Goal: Ask a question

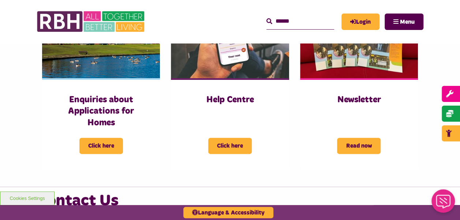
scroll to position [389, 0]
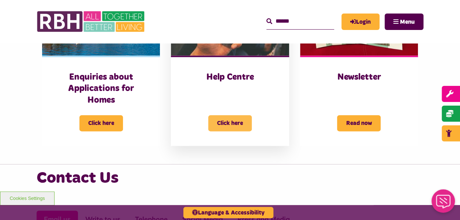
click at [233, 119] on span "Click here" at bounding box center [230, 123] width 44 height 16
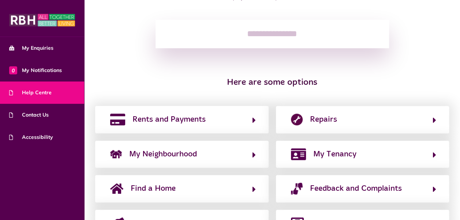
scroll to position [134, 0]
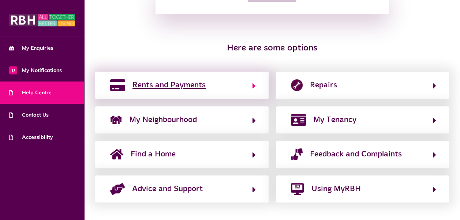
click at [196, 84] on span "Rents and Payments" at bounding box center [168, 85] width 73 height 12
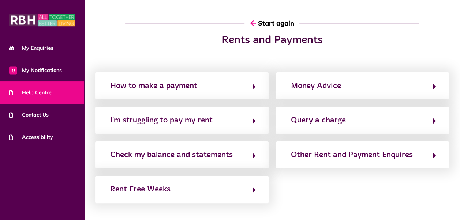
scroll to position [48, 0]
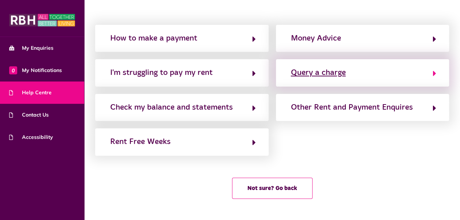
click at [326, 76] on div "Query a charge" at bounding box center [318, 73] width 55 height 12
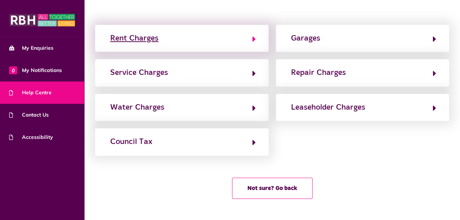
click at [157, 40] on div "Rent Charges" at bounding box center [134, 39] width 48 height 12
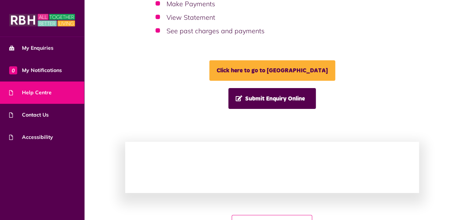
scroll to position [0, 0]
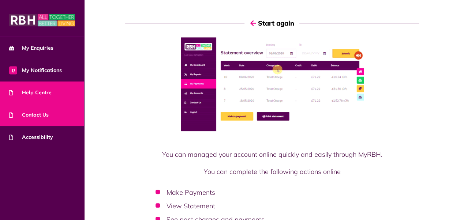
click at [27, 107] on link "Contact Us" at bounding box center [42, 115] width 84 height 22
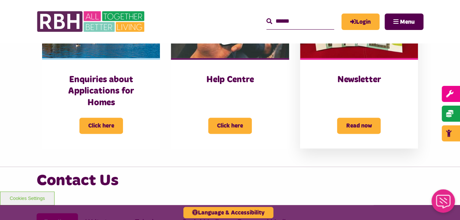
scroll to position [405, 0]
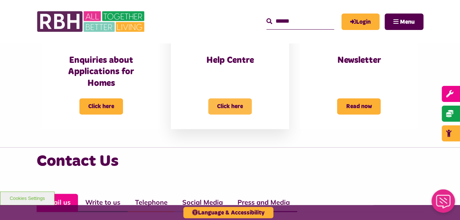
click at [224, 101] on span "Click here" at bounding box center [230, 106] width 44 height 16
